Goal: Task Accomplishment & Management: Manage account settings

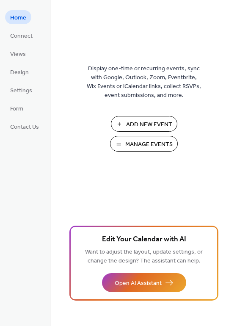
click at [150, 143] on span "Manage Events" at bounding box center [148, 144] width 47 height 9
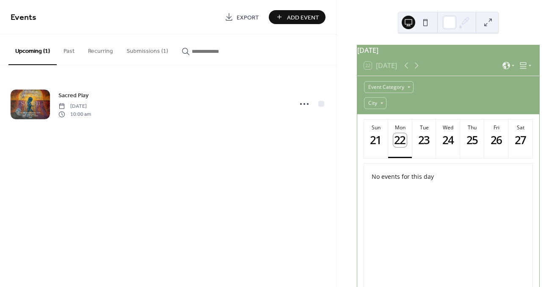
click at [150, 51] on button "Submissions (1)" at bounding box center [147, 49] width 55 height 30
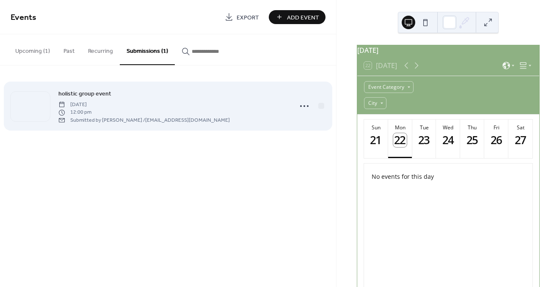
click at [255, 113] on div "holistic group event [DATE] 12:00 pm Submitted by [PERSON_NAME] / [EMAIL_ADDRES…" at bounding box center [172, 106] width 228 height 35
click at [96, 93] on span "holistic group event" at bounding box center [84, 94] width 53 height 9
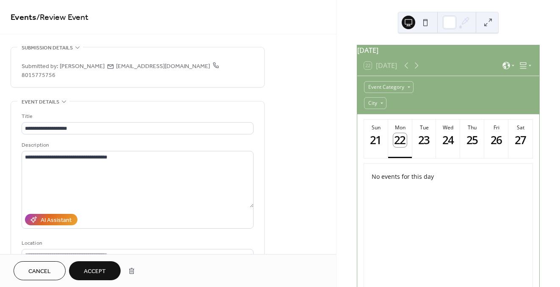
click at [425, 20] on button at bounding box center [425, 23] width 14 height 14
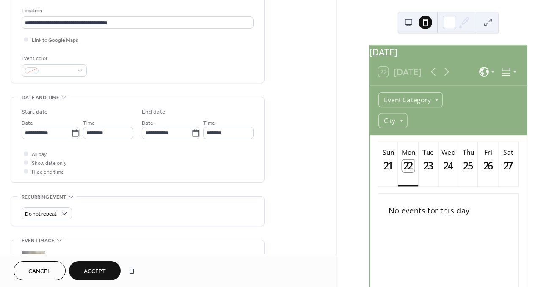
scroll to position [217, 0]
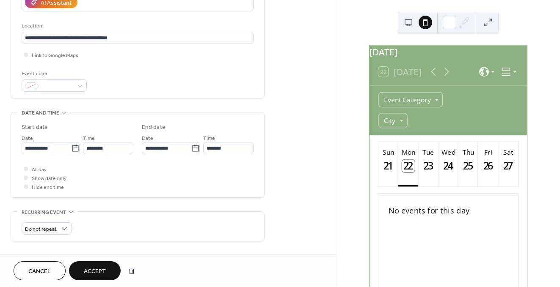
click at [99, 271] on span "Accept" at bounding box center [95, 271] width 22 height 9
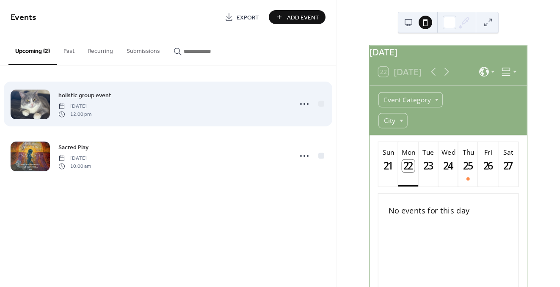
click at [79, 96] on span "holistic group event" at bounding box center [84, 95] width 53 height 9
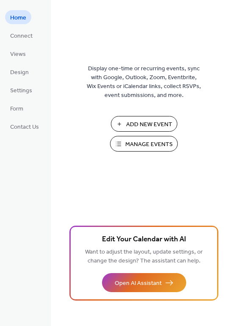
click at [149, 143] on span "Manage Events" at bounding box center [148, 144] width 47 height 9
click at [19, 36] on span "Connect" at bounding box center [21, 36] width 22 height 9
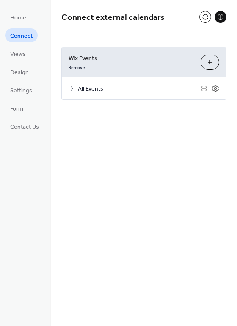
click at [72, 89] on icon at bounding box center [72, 88] width 7 height 7
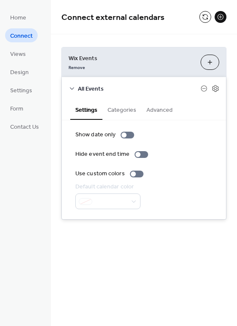
click at [124, 110] on button "Categories" at bounding box center [121, 108] width 39 height 19
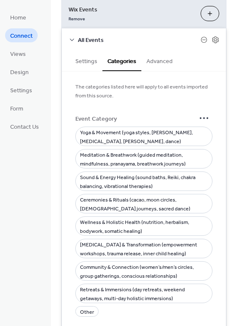
scroll to position [33, 0]
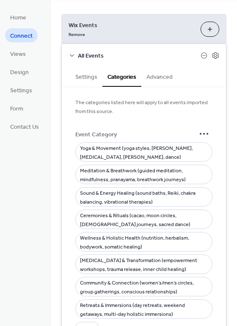
click at [160, 76] on button "Advanced" at bounding box center [159, 75] width 36 height 19
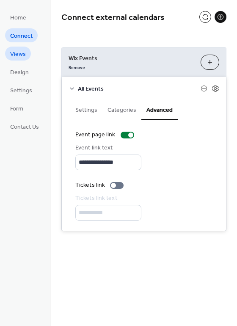
click at [19, 52] on span "Views" at bounding box center [18, 54] width 16 height 9
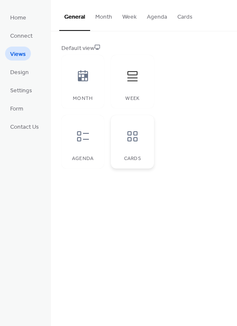
click at [139, 140] on icon at bounding box center [133, 136] width 14 height 14
click at [86, 136] on icon at bounding box center [83, 136] width 14 height 14
click at [145, 142] on div at bounding box center [132, 136] width 25 height 25
click at [83, 135] on icon at bounding box center [83, 136] width 14 height 14
click at [84, 79] on icon at bounding box center [83, 76] width 14 height 14
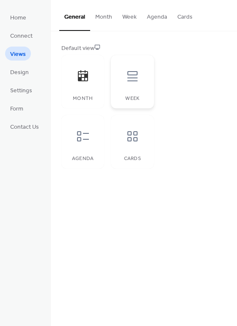
click at [134, 80] on icon at bounding box center [133, 76] width 14 height 14
click at [135, 140] on icon at bounding box center [133, 136] width 14 height 14
click at [25, 72] on span "Design" at bounding box center [19, 72] width 19 height 9
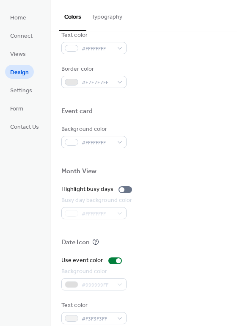
scroll to position [362, 0]
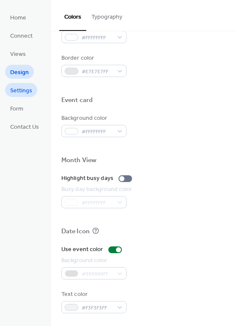
click at [21, 88] on span "Settings" at bounding box center [21, 90] width 22 height 9
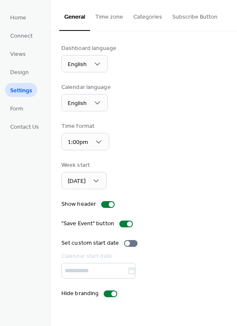
click at [120, 17] on button "Time zone" at bounding box center [109, 15] width 38 height 30
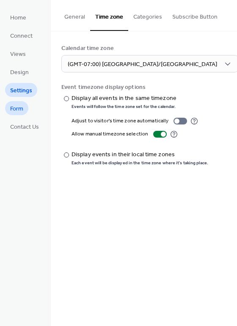
click at [17, 111] on span "Form" at bounding box center [16, 108] width 13 height 9
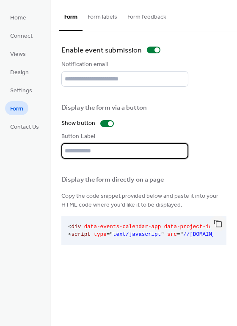
click at [100, 150] on input "text" at bounding box center [124, 151] width 127 height 16
type input "**********"
click at [207, 168] on div "**********" at bounding box center [143, 145] width 165 height 203
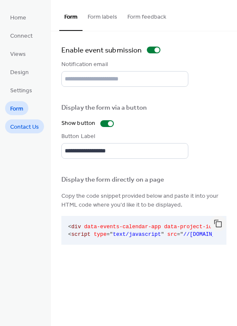
click at [28, 127] on span "Contact Us" at bounding box center [24, 127] width 29 height 9
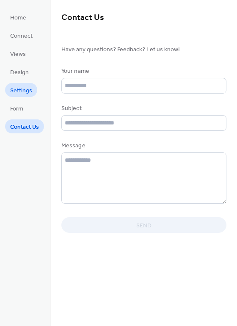
click at [24, 91] on span "Settings" at bounding box center [21, 90] width 22 height 9
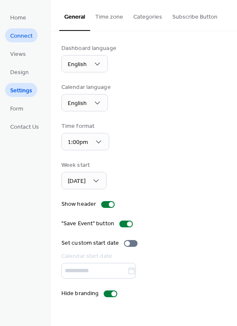
click at [23, 36] on span "Connect" at bounding box center [21, 36] width 22 height 9
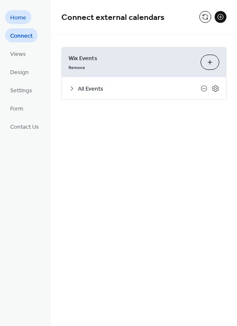
click at [25, 22] on span "Home" at bounding box center [18, 18] width 16 height 9
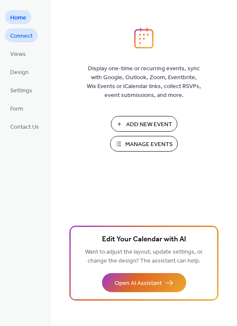
click at [17, 34] on span "Connect" at bounding box center [21, 36] width 22 height 9
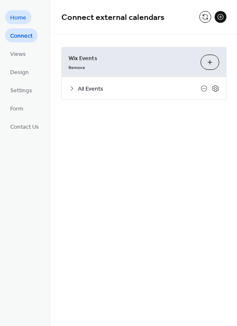
click at [15, 18] on span "Home" at bounding box center [18, 18] width 16 height 9
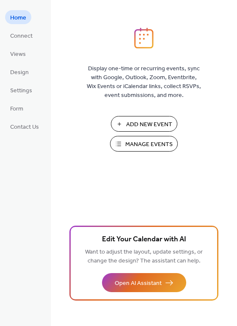
click at [143, 125] on span "Add New Event" at bounding box center [149, 124] width 46 height 9
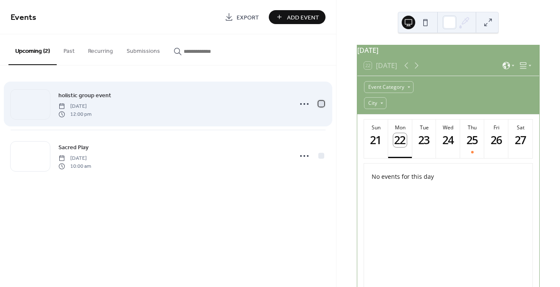
click at [322, 105] on div at bounding box center [321, 104] width 6 height 6
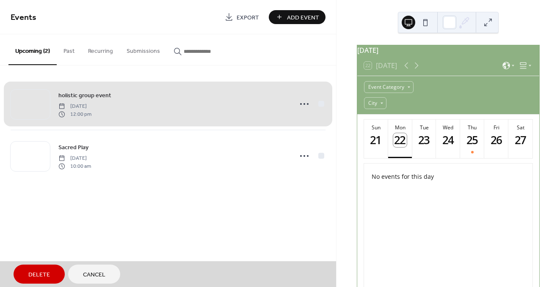
click at [36, 280] on button "Delete" at bounding box center [39, 274] width 51 height 19
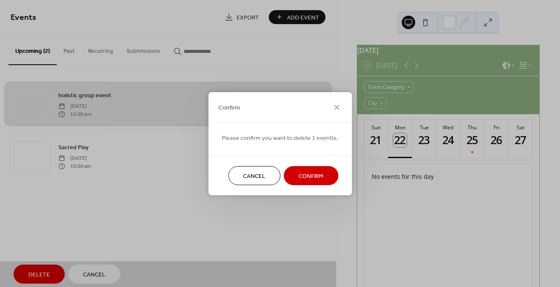
click at [311, 178] on span "Confirm" at bounding box center [310, 176] width 25 height 9
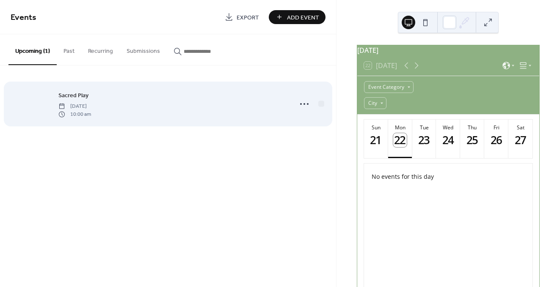
click at [29, 102] on div at bounding box center [30, 105] width 39 height 30
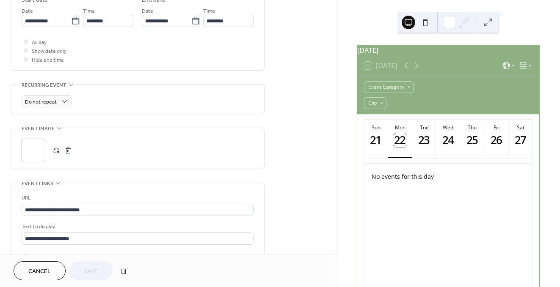
scroll to position [305, 0]
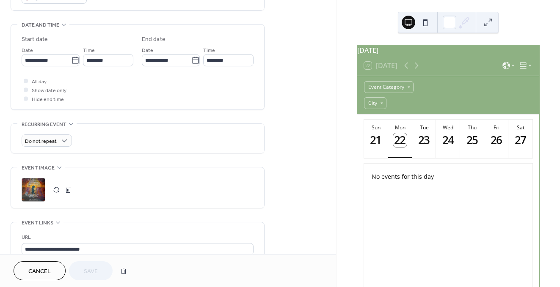
click at [31, 178] on div ";" at bounding box center [34, 190] width 24 height 24
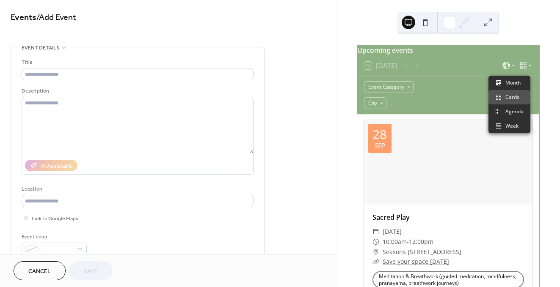
click at [527, 68] on icon at bounding box center [529, 65] width 5 height 5
